Goal: Check status: Check status

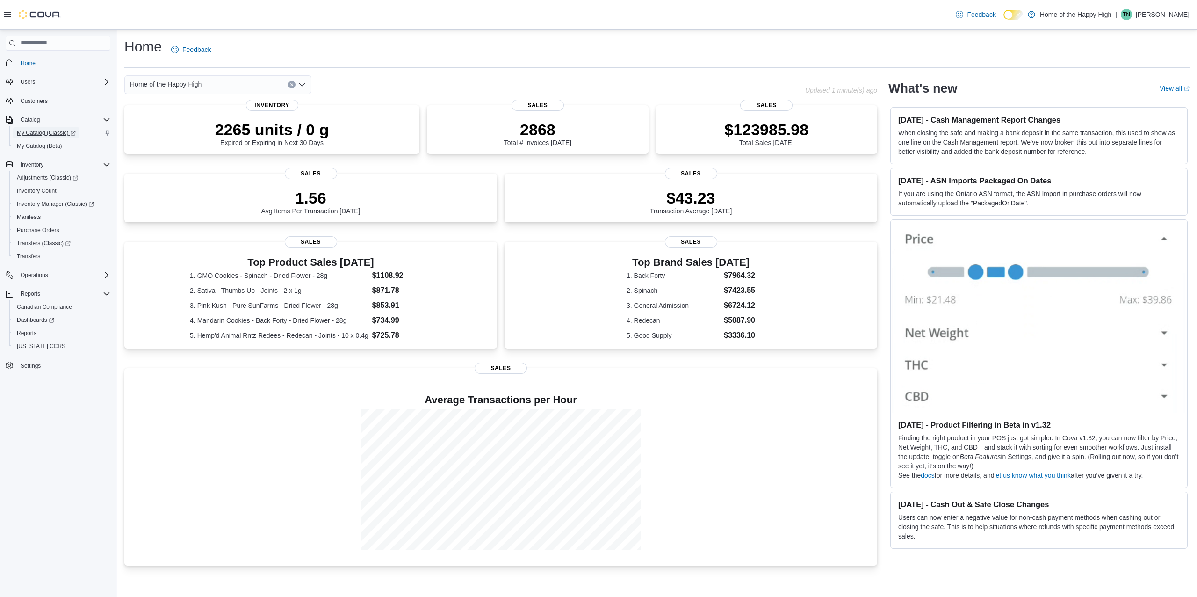
click at [45, 135] on span "My Catalog (Classic)" at bounding box center [46, 132] width 59 height 7
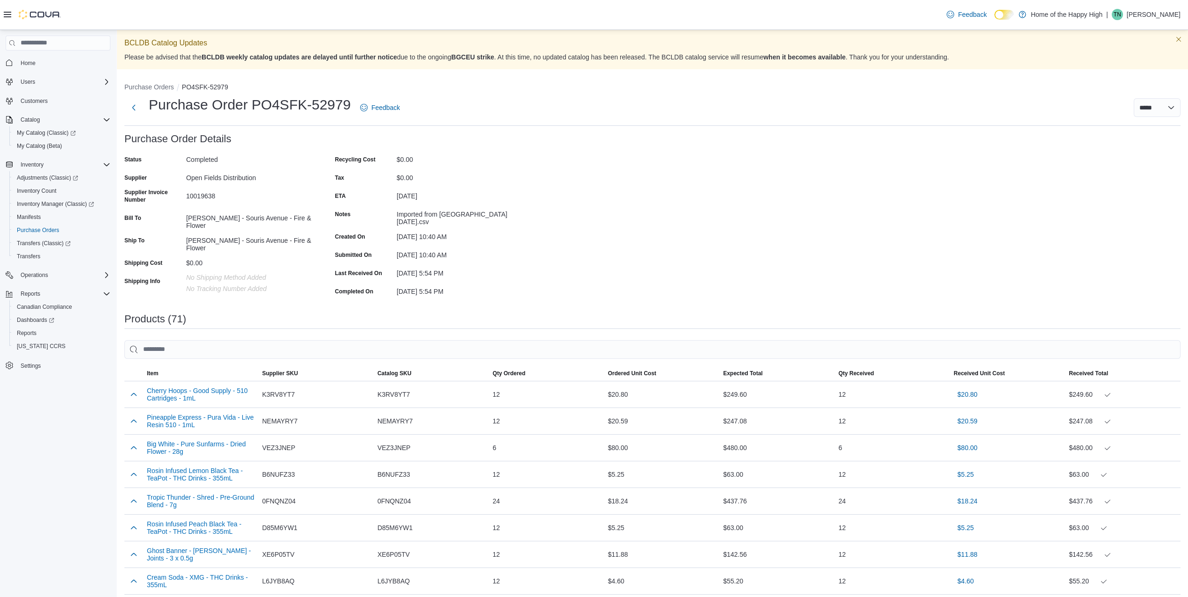
click at [137, 369] on span at bounding box center [133, 372] width 19 height 7
click at [166, 366] on span "Item" at bounding box center [200, 373] width 115 height 15
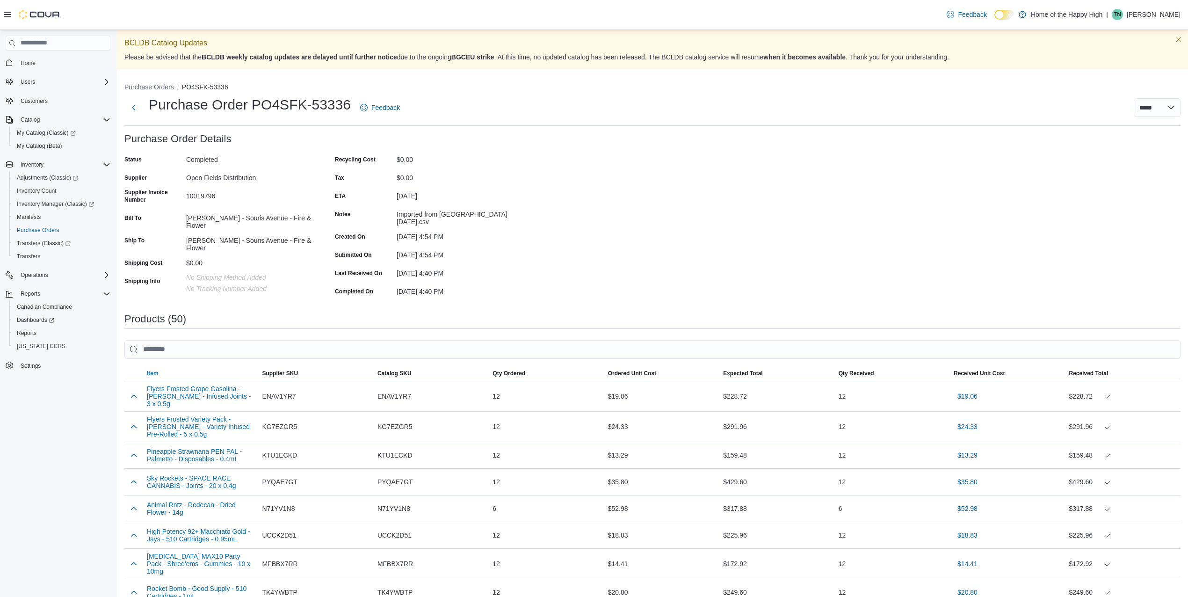
click at [171, 366] on span "Item" at bounding box center [200, 373] width 115 height 15
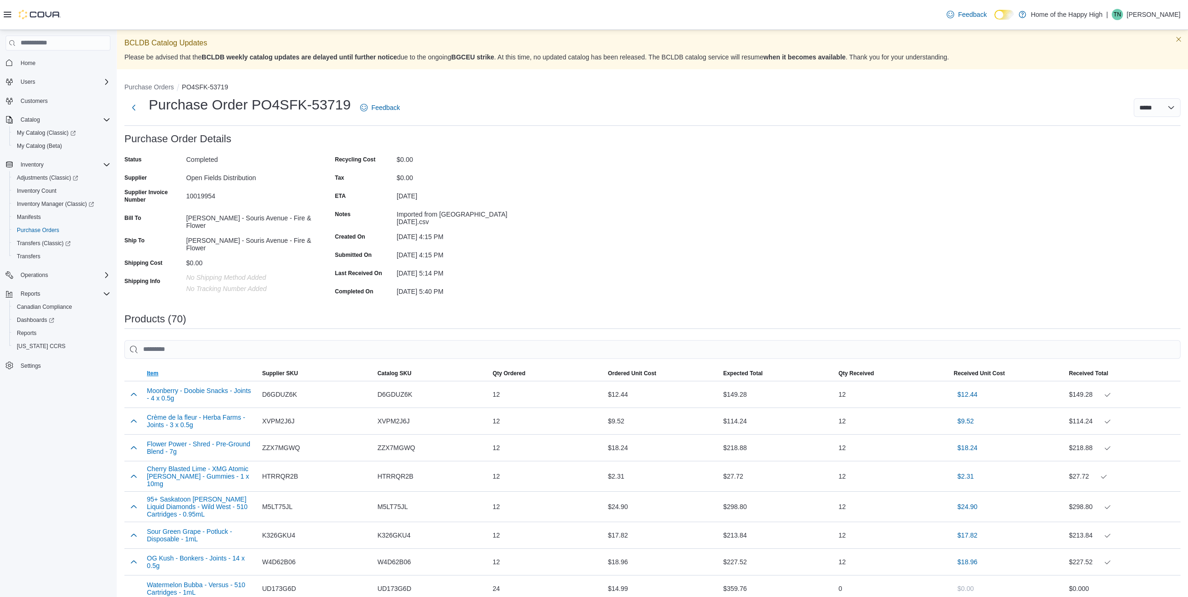
click at [196, 366] on span "Item" at bounding box center [200, 373] width 115 height 15
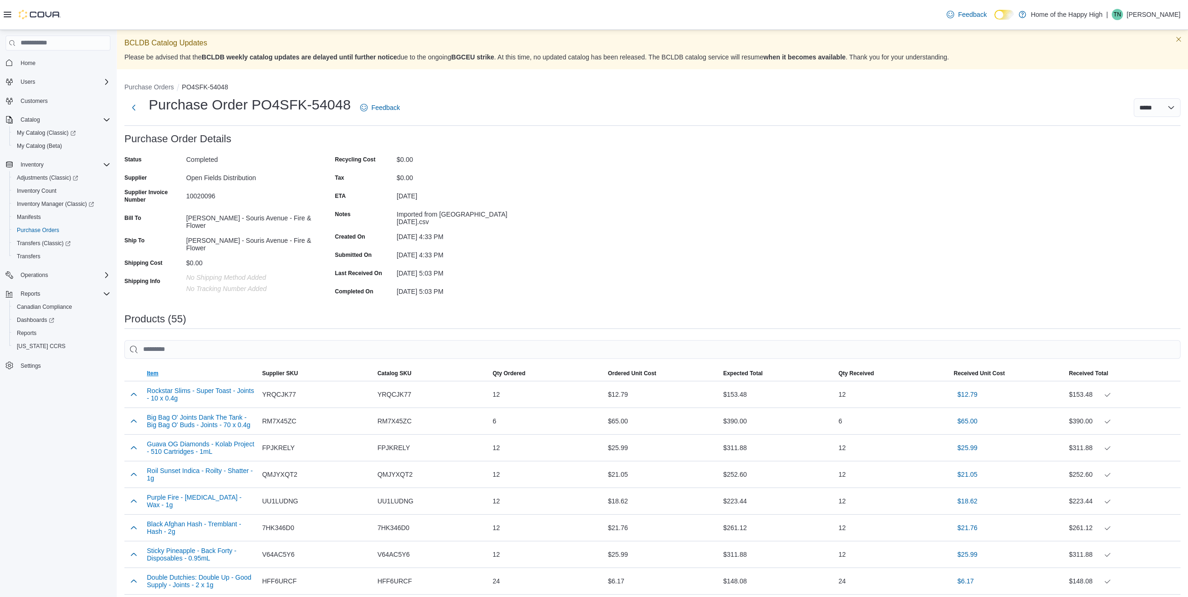
click at [207, 366] on span "Item" at bounding box center [200, 373] width 115 height 15
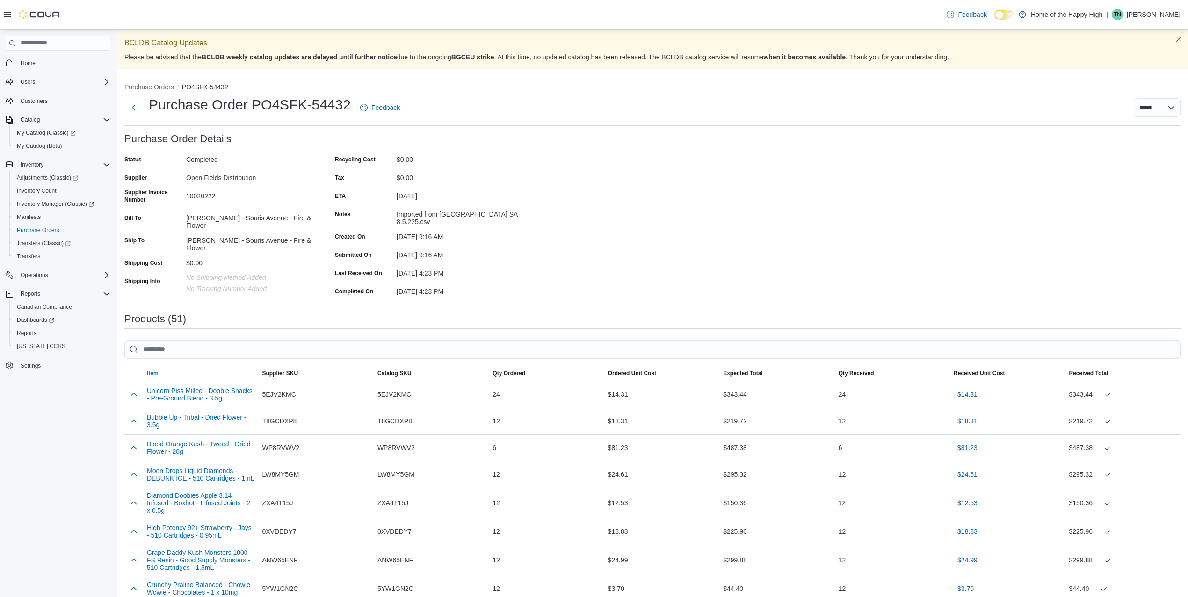
click at [225, 369] on span "Item" at bounding box center [200, 373] width 115 height 15
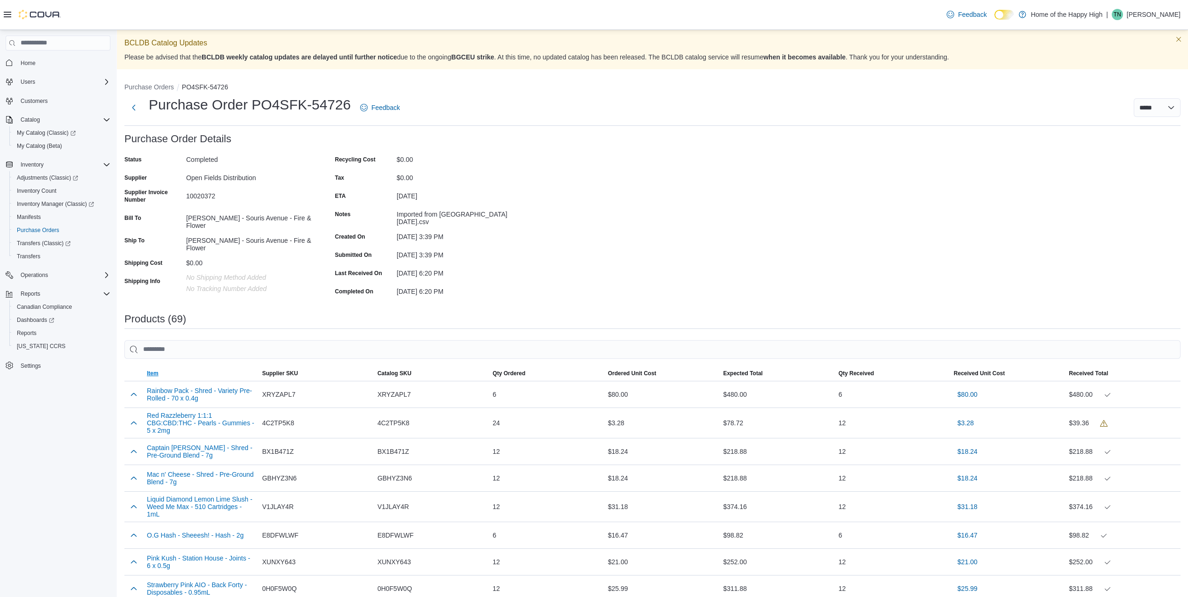
click at [203, 371] on span "Item" at bounding box center [200, 373] width 115 height 15
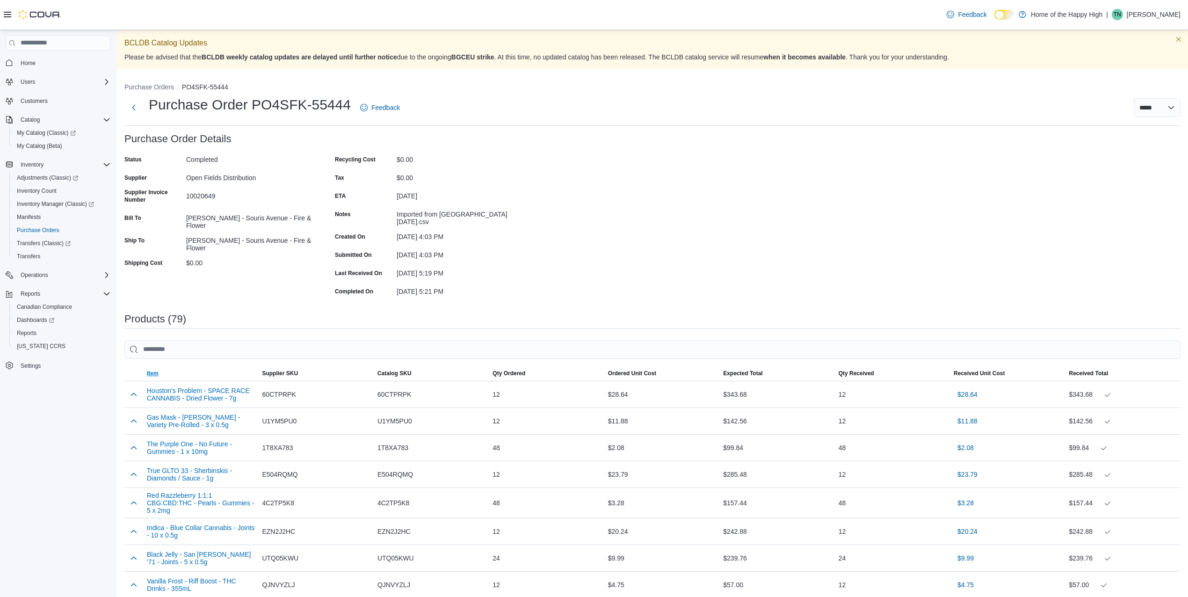
click at [229, 367] on span "Item" at bounding box center [200, 373] width 115 height 15
click at [181, 368] on span "Item" at bounding box center [200, 373] width 115 height 15
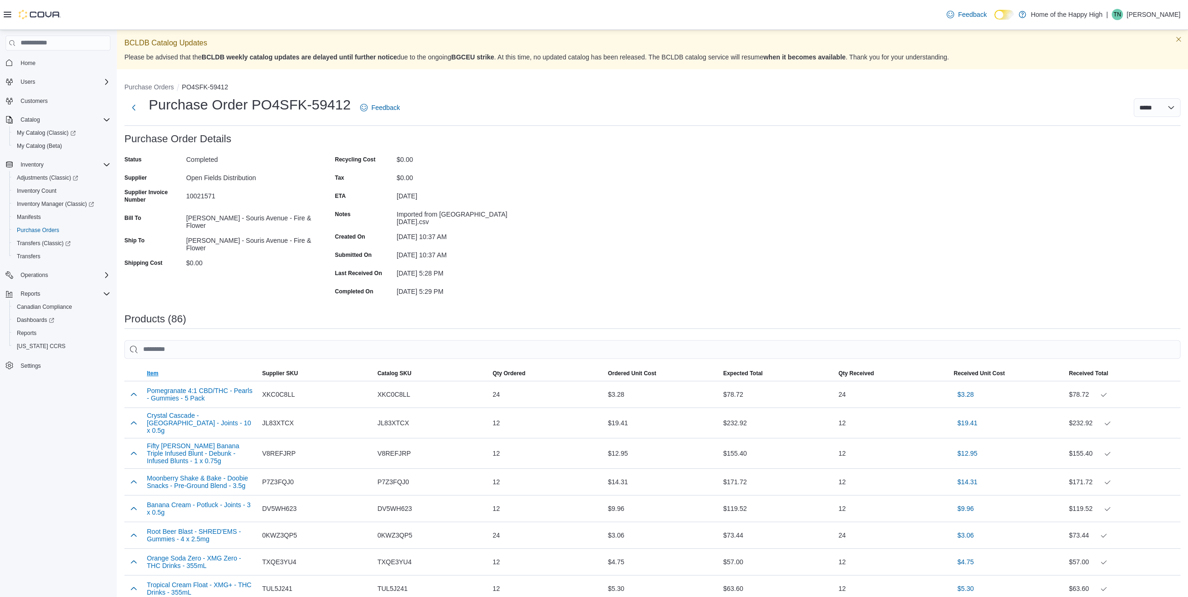
click at [193, 372] on span "Item" at bounding box center [200, 373] width 115 height 15
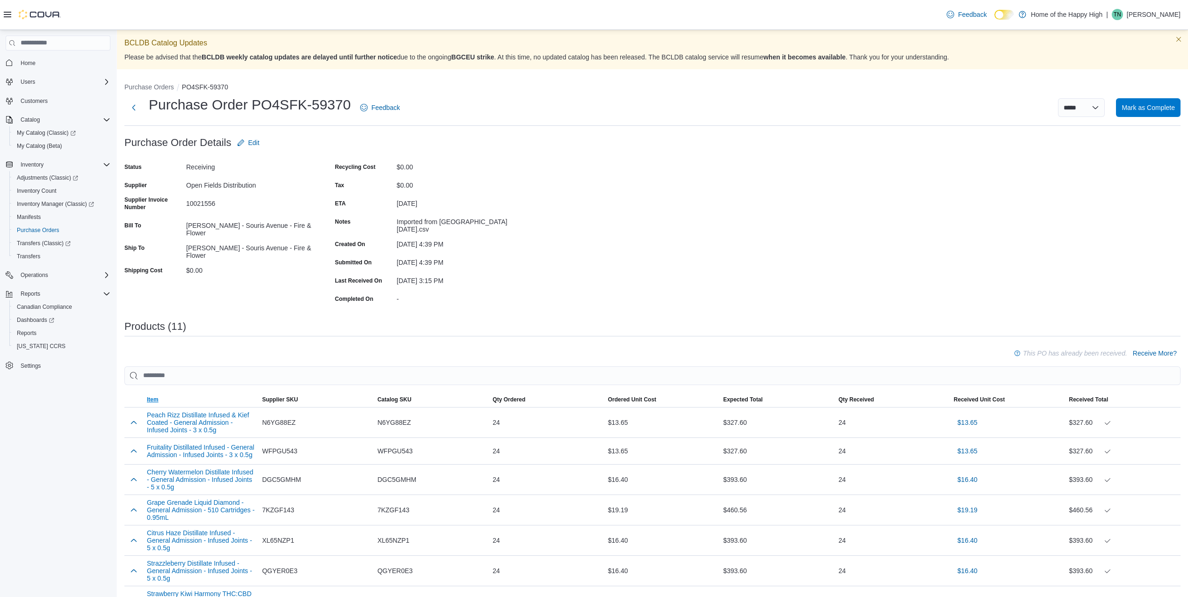
click at [176, 393] on span "Item" at bounding box center [200, 399] width 115 height 15
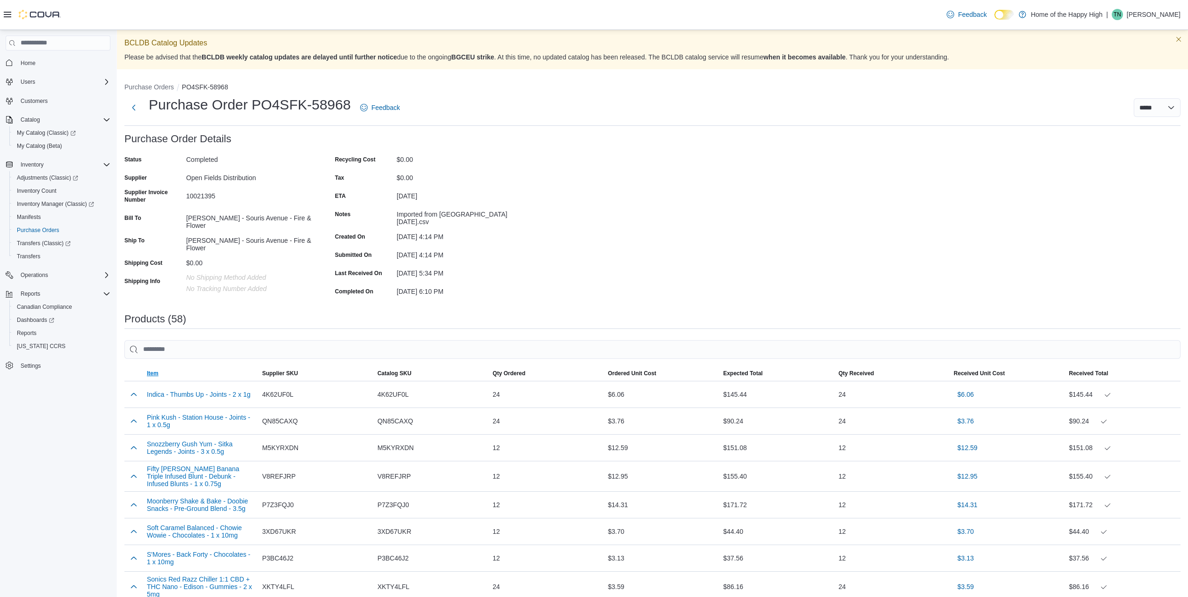
click at [180, 371] on span "Item" at bounding box center [200, 373] width 115 height 15
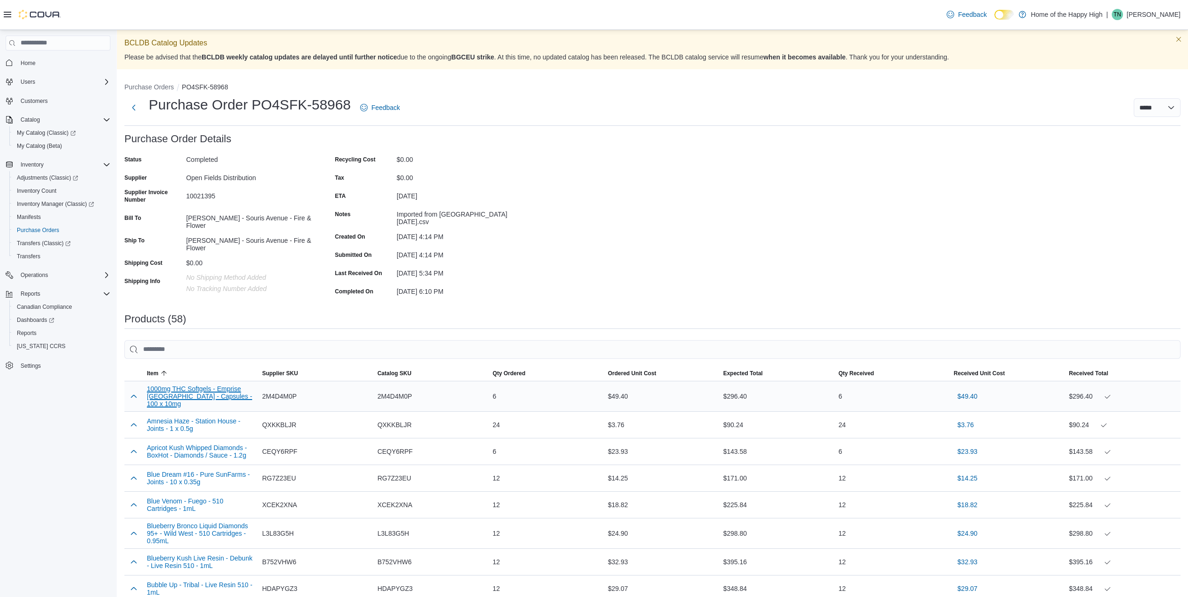
click at [184, 393] on button "1000mg THC Softgels - Emprise [GEOGRAPHIC_DATA] - Capsules - 100 x 10mg" at bounding box center [201, 396] width 108 height 22
click at [131, 391] on button "button" at bounding box center [133, 395] width 11 height 11
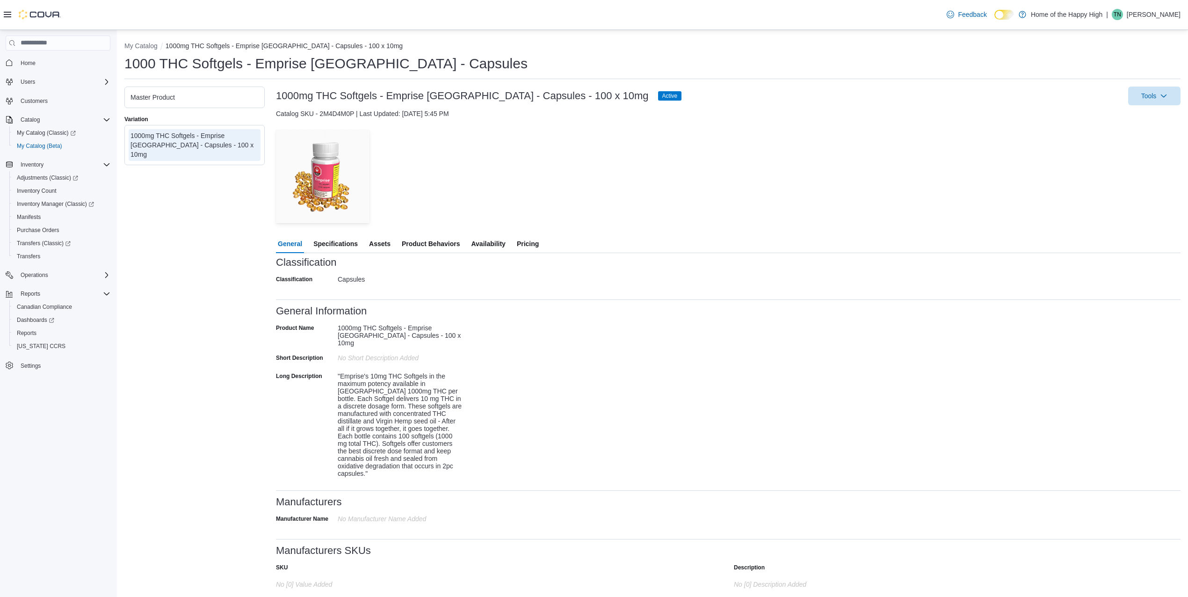
click at [492, 240] on span "Availability" at bounding box center [488, 243] width 34 height 19
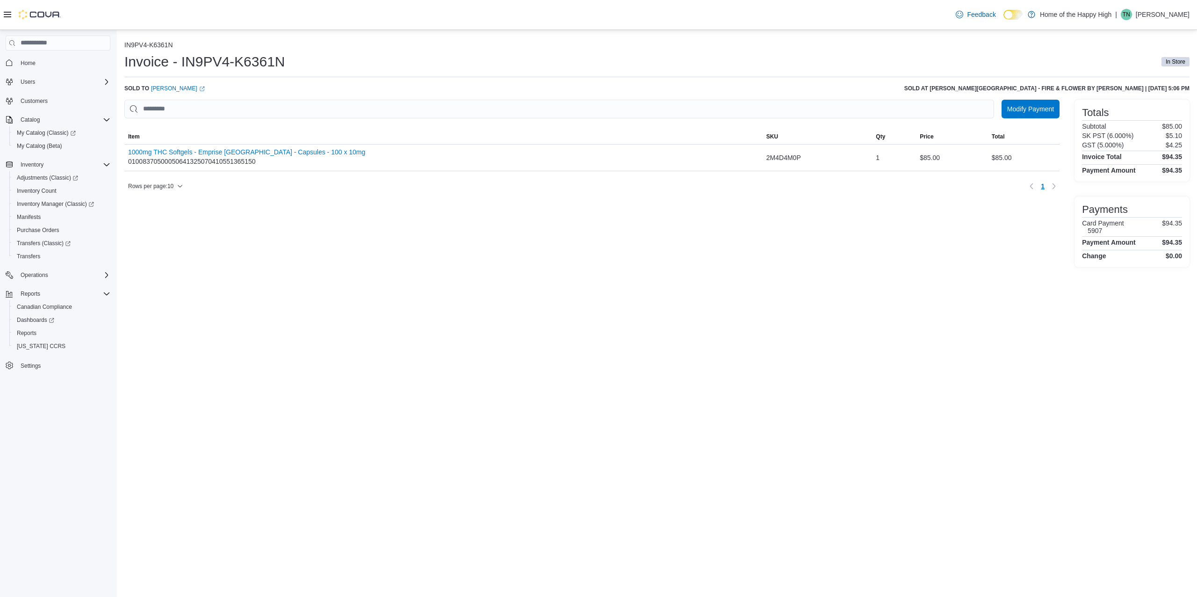
click at [355, 547] on div "IN9PV4-K6361N Invoice - IN9PV4-K6361N In Store Sold to [PERSON_NAME] (opens in …" at bounding box center [657, 313] width 1080 height 567
click at [45, 193] on span "Inventory Count" at bounding box center [37, 190] width 40 height 7
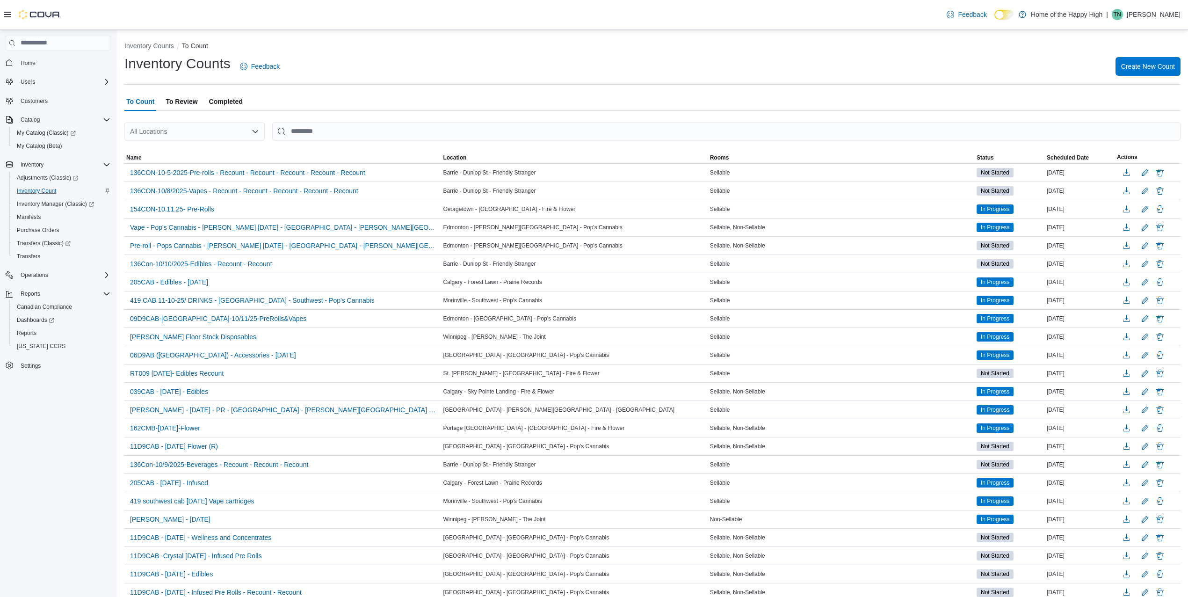
click at [191, 100] on span "To Review" at bounding box center [182, 101] width 32 height 19
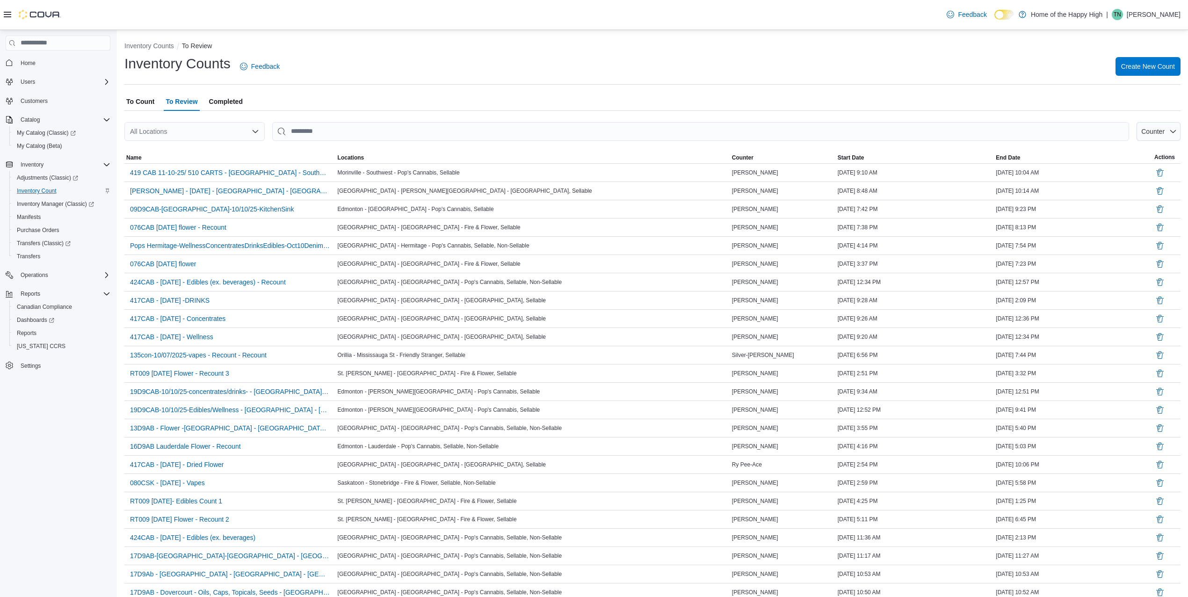
click at [193, 133] on div "All Locations" at bounding box center [194, 131] width 140 height 19
type input "****"
click at [206, 161] on span "[PERSON_NAME] - Souris Avenue - Fire & Flower" at bounding box center [247, 160] width 146 height 9
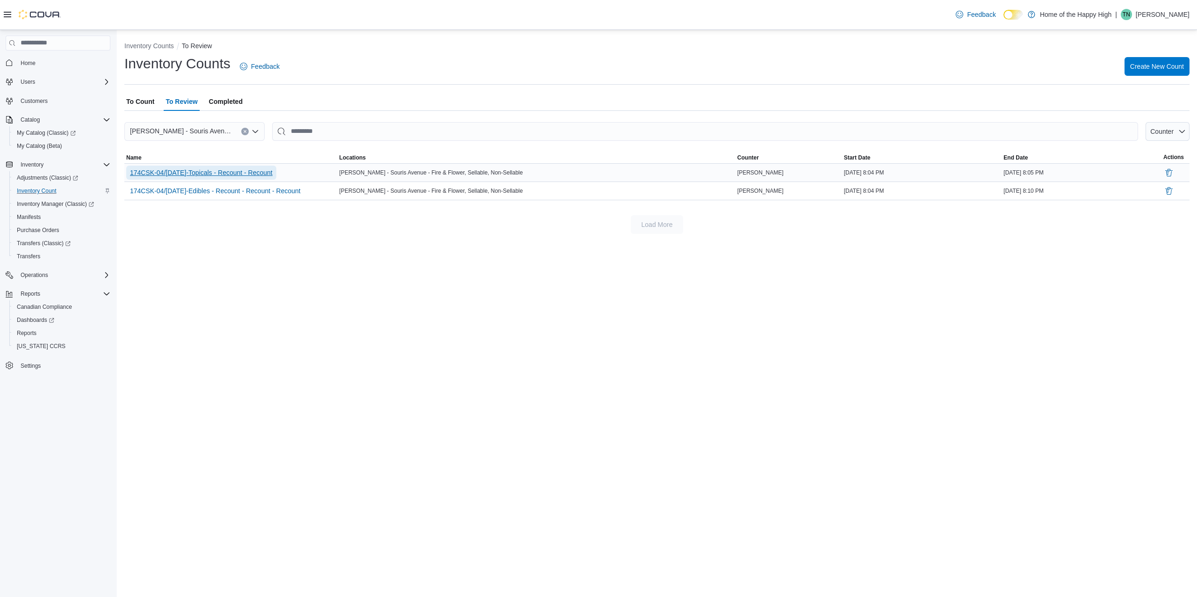
click at [239, 173] on span "174CSK-04/[DATE]-Topicals - Recount - Recount" at bounding box center [201, 172] width 143 height 9
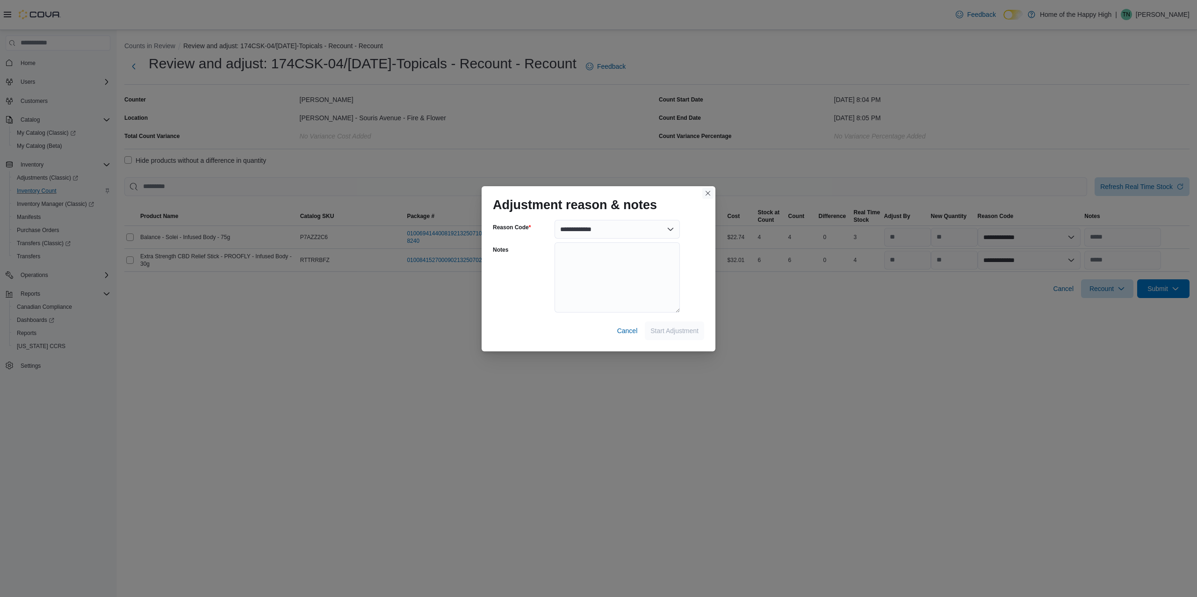
click at [705, 190] on button "Closes this modal window" at bounding box center [707, 193] width 11 height 11
click at [630, 335] on span "Cancel" at bounding box center [627, 330] width 21 height 19
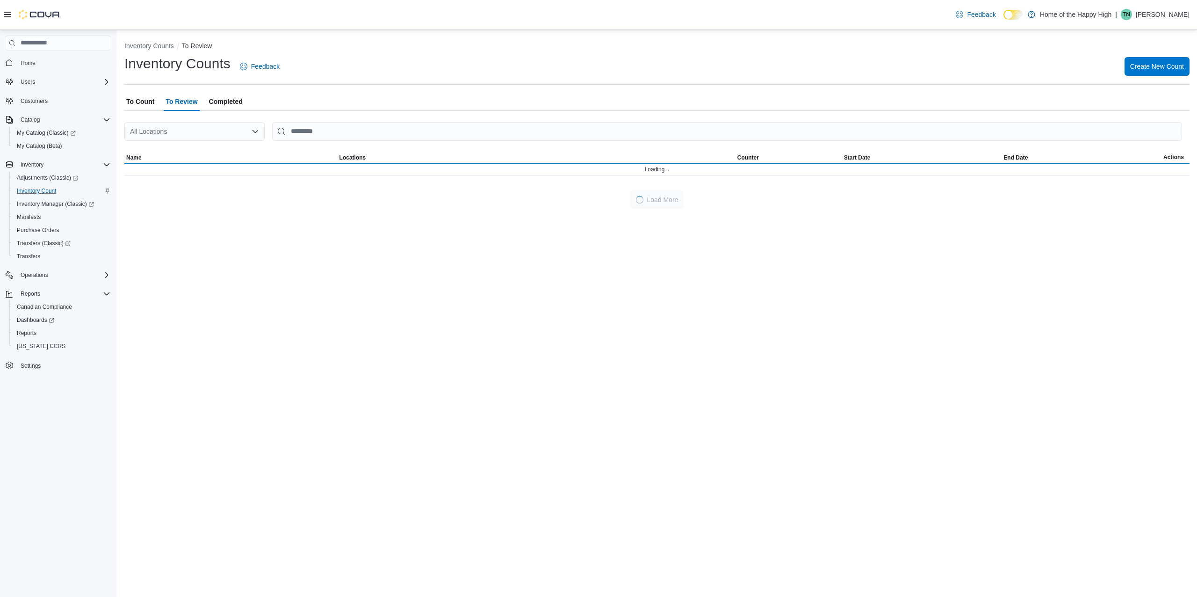
click at [230, 100] on span "Completed" at bounding box center [226, 101] width 34 height 19
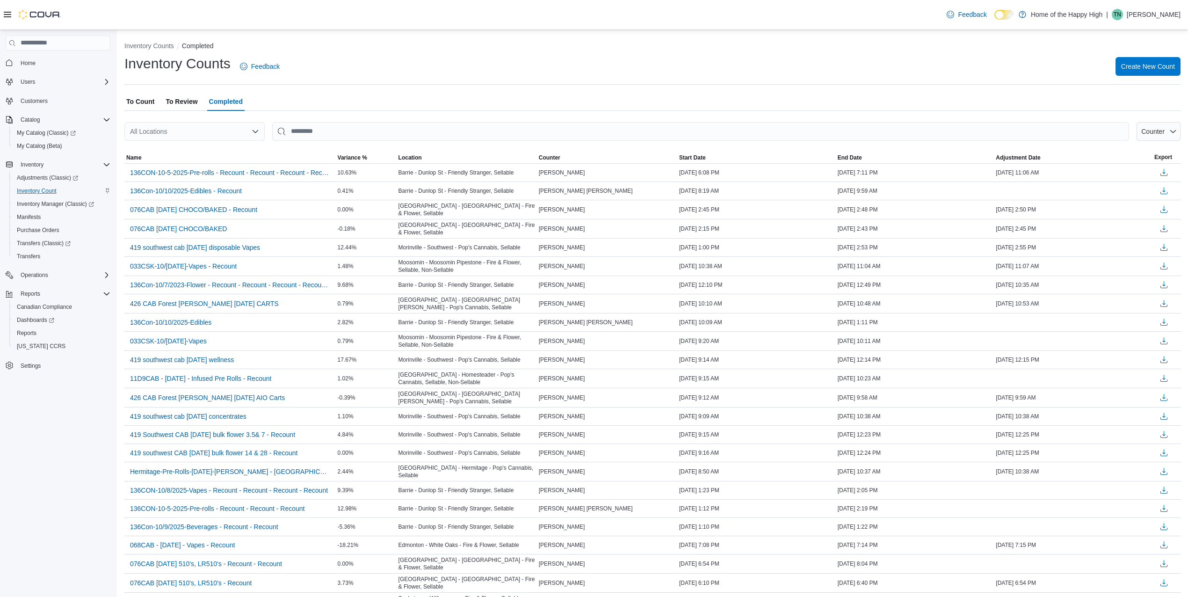
click at [233, 134] on div "All Locations" at bounding box center [194, 131] width 140 height 19
type input "****"
click at [238, 157] on span "[PERSON_NAME] - Souris Avenue - Fire & Flower" at bounding box center [247, 160] width 146 height 9
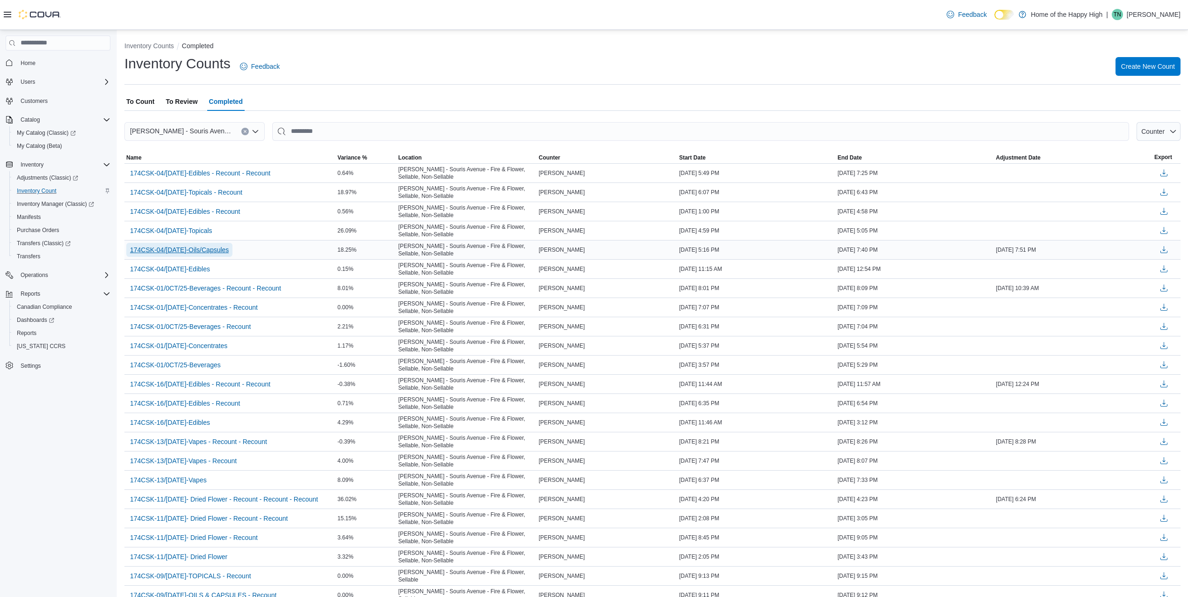
click at [218, 247] on span "174CSK-04/[DATE]-Oils/Capsules" at bounding box center [179, 249] width 99 height 9
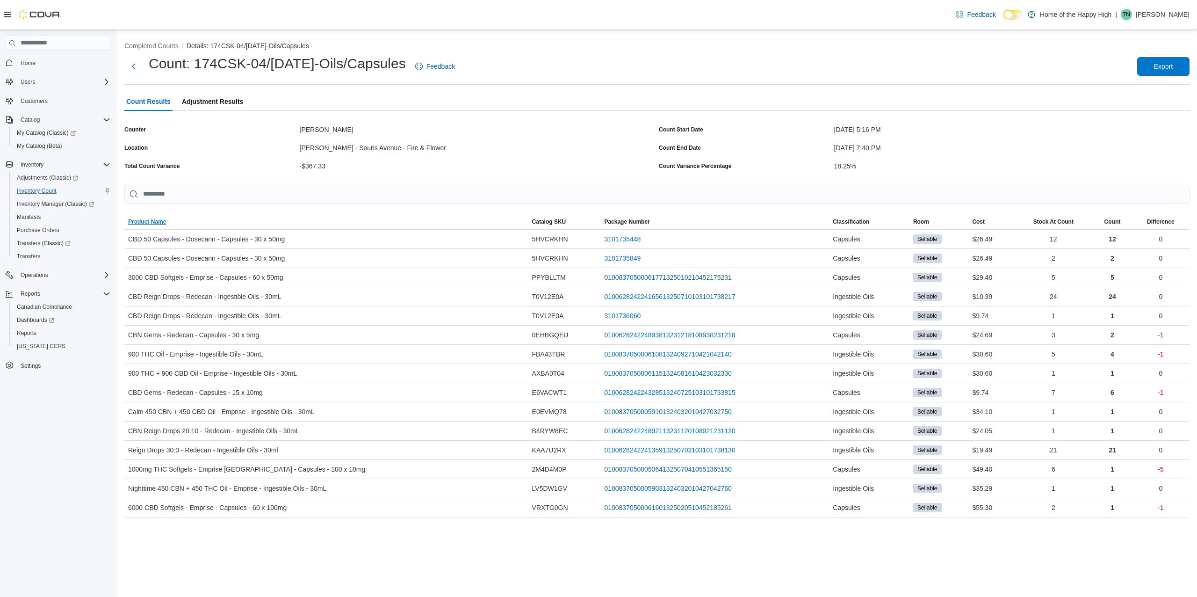
click at [188, 217] on span "Product Name" at bounding box center [326, 221] width 404 height 15
